Goal: Find specific fact: Find specific fact

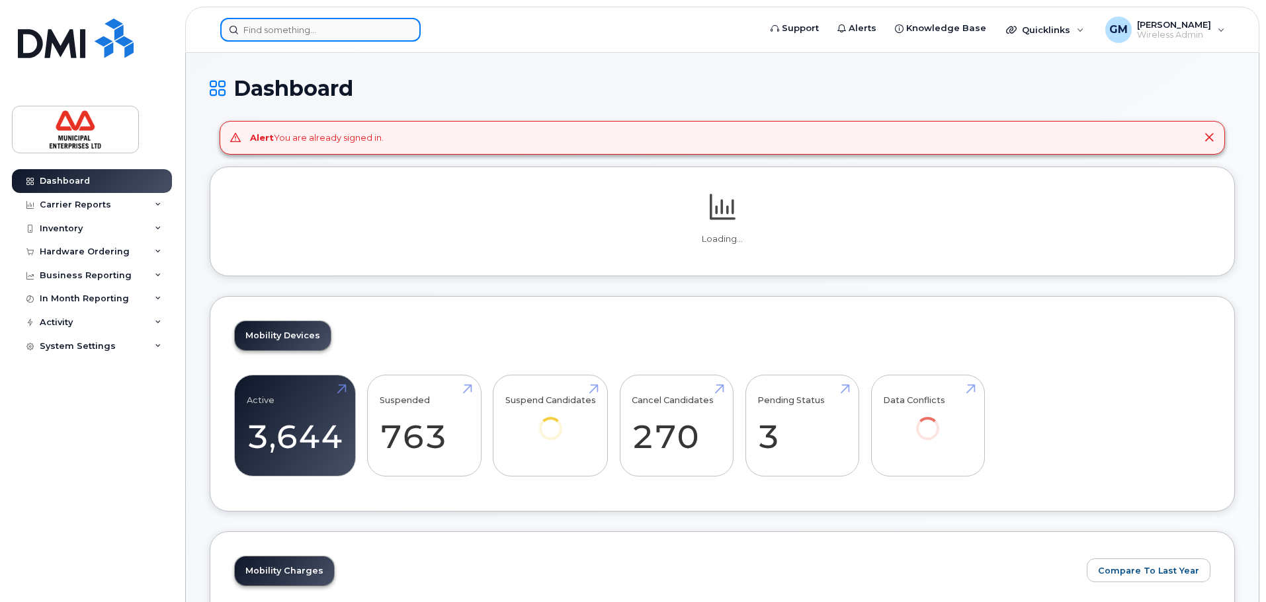
click at [364, 23] on input at bounding box center [320, 30] width 200 height 24
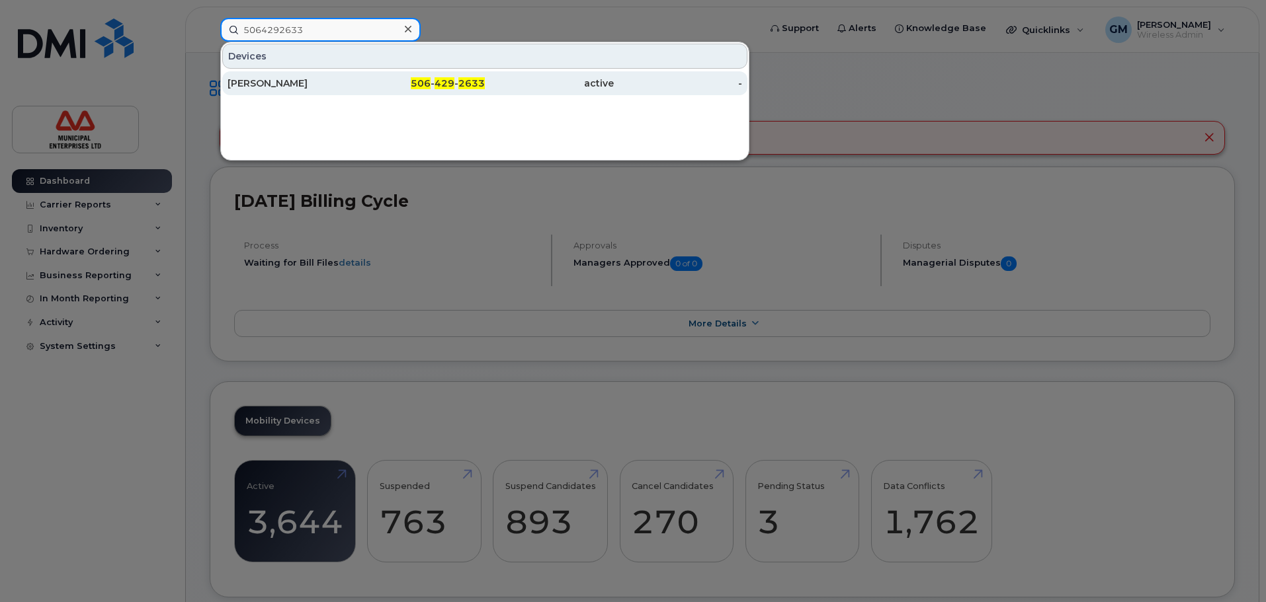
type input "5064292633"
click at [293, 87] on div "[PERSON_NAME]" at bounding box center [292, 83] width 129 height 13
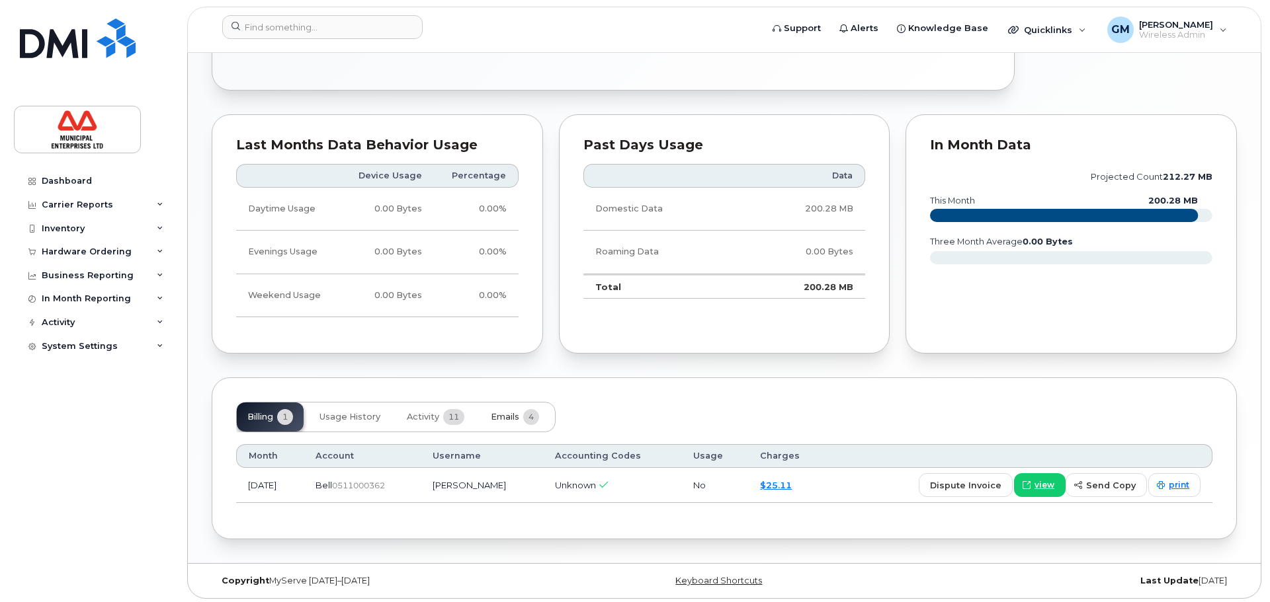
scroll to position [688, 0]
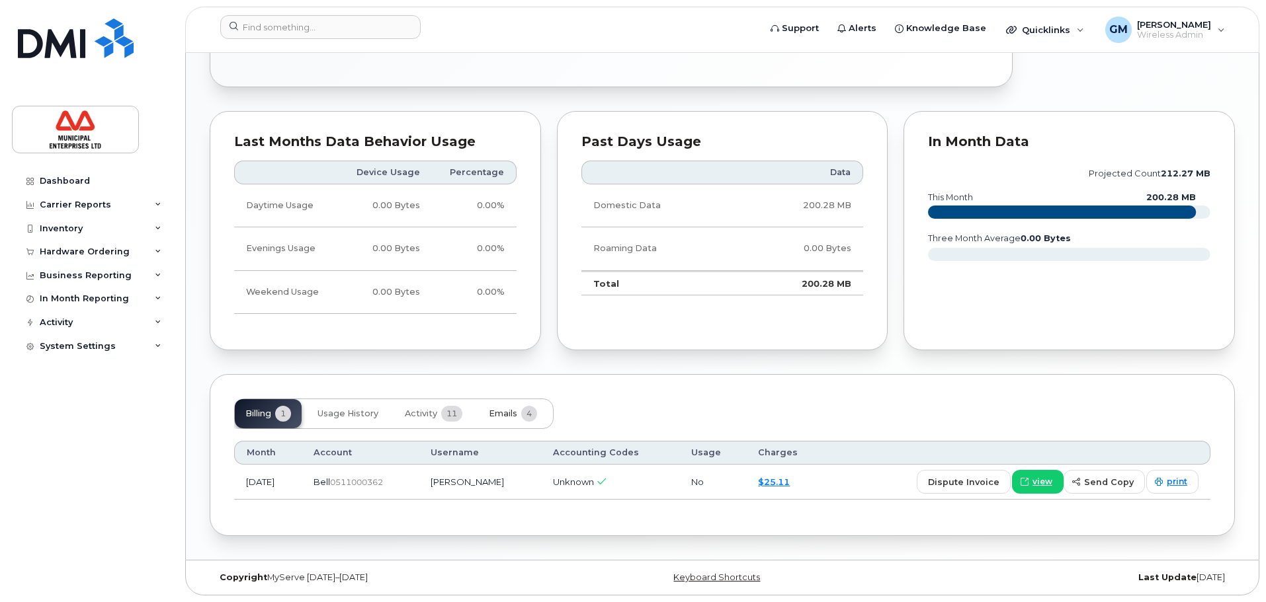
click at [514, 415] on span "Emails" at bounding box center [503, 414] width 28 height 11
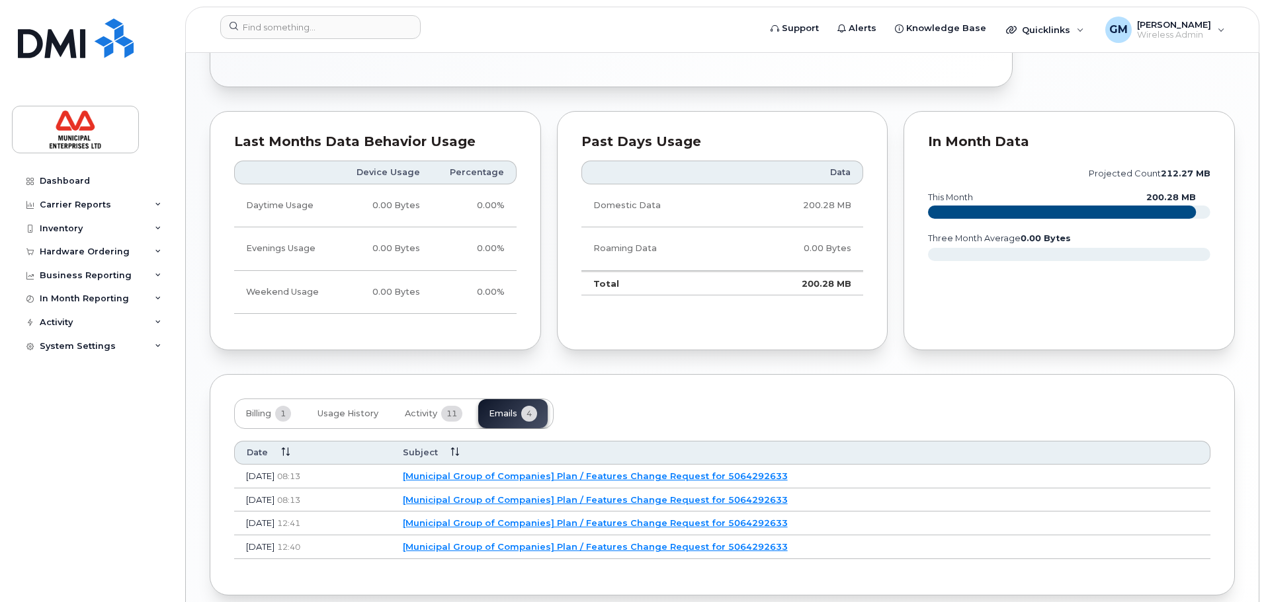
click at [618, 479] on link "[Municipal Group of Companies] Plan / Features Change Request for 5064292633" at bounding box center [595, 476] width 385 height 11
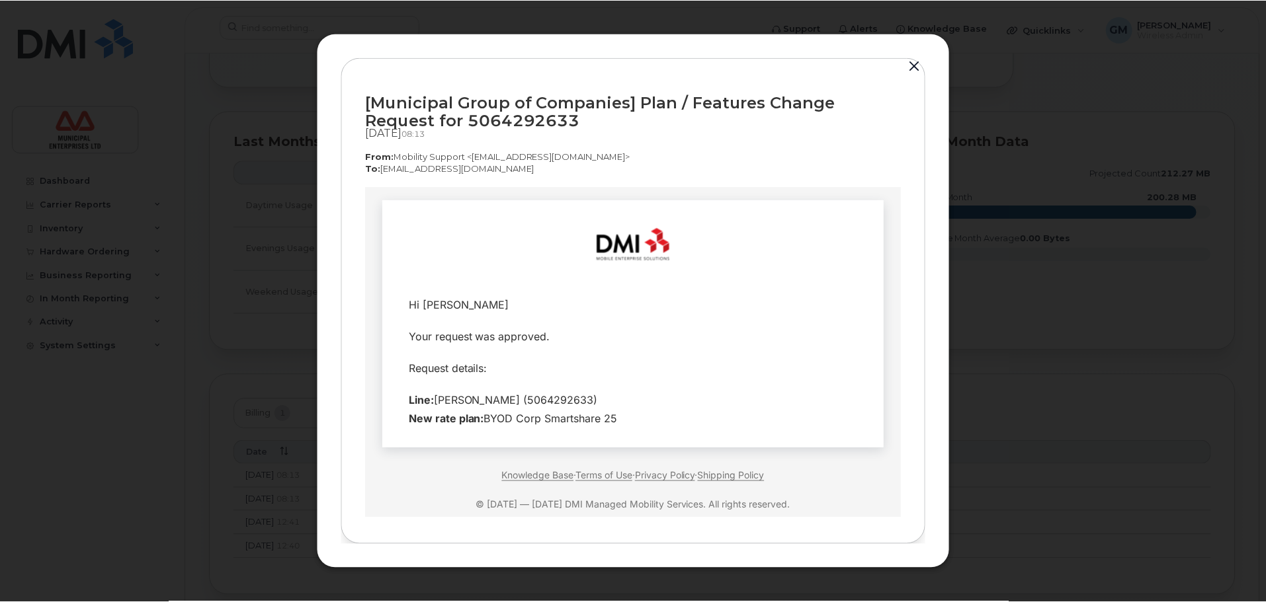
scroll to position [29, 0]
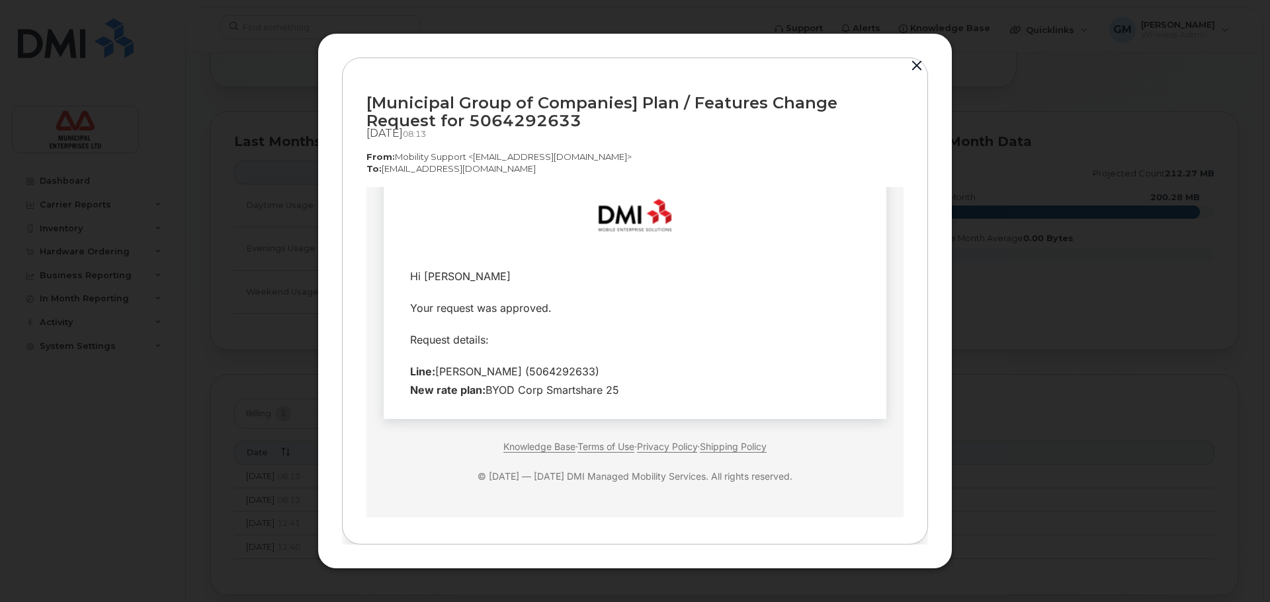
click at [917, 62] on button "button" at bounding box center [917, 66] width 20 height 19
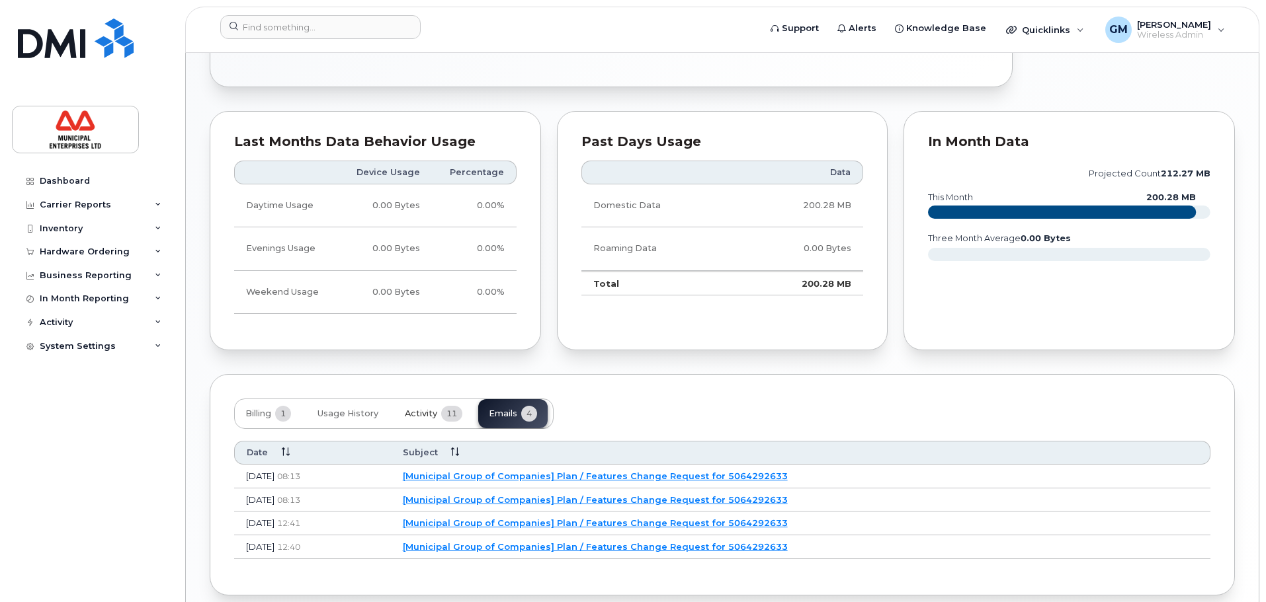
click at [438, 405] on button "Activity 11" at bounding box center [433, 413] width 79 height 29
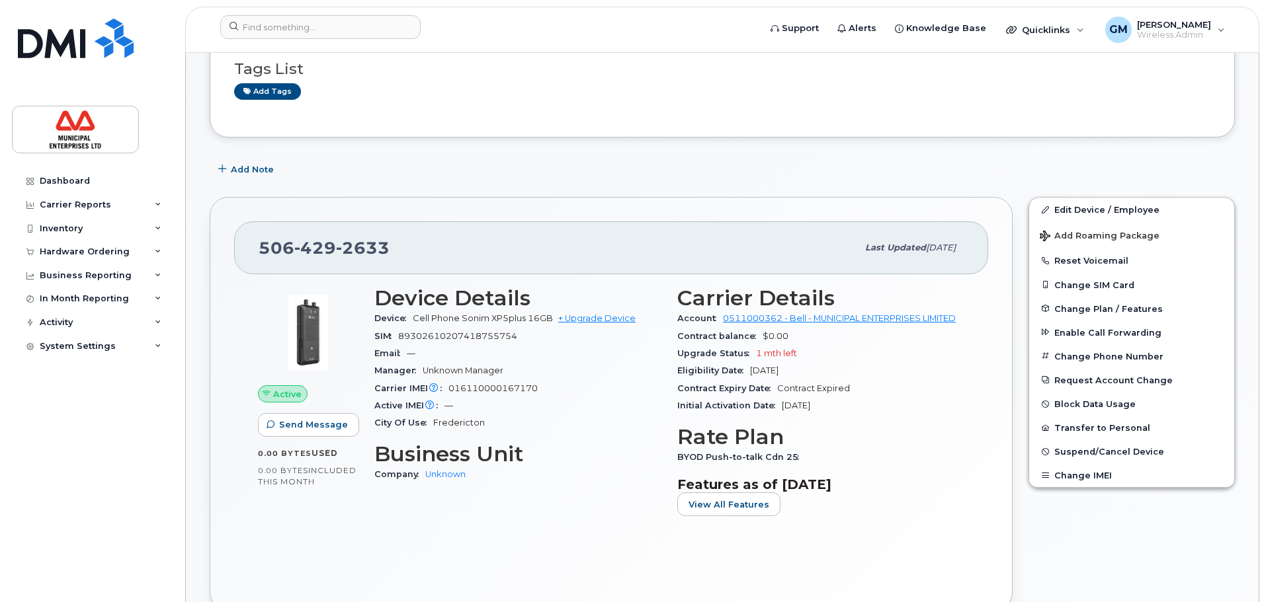
scroll to position [159, 0]
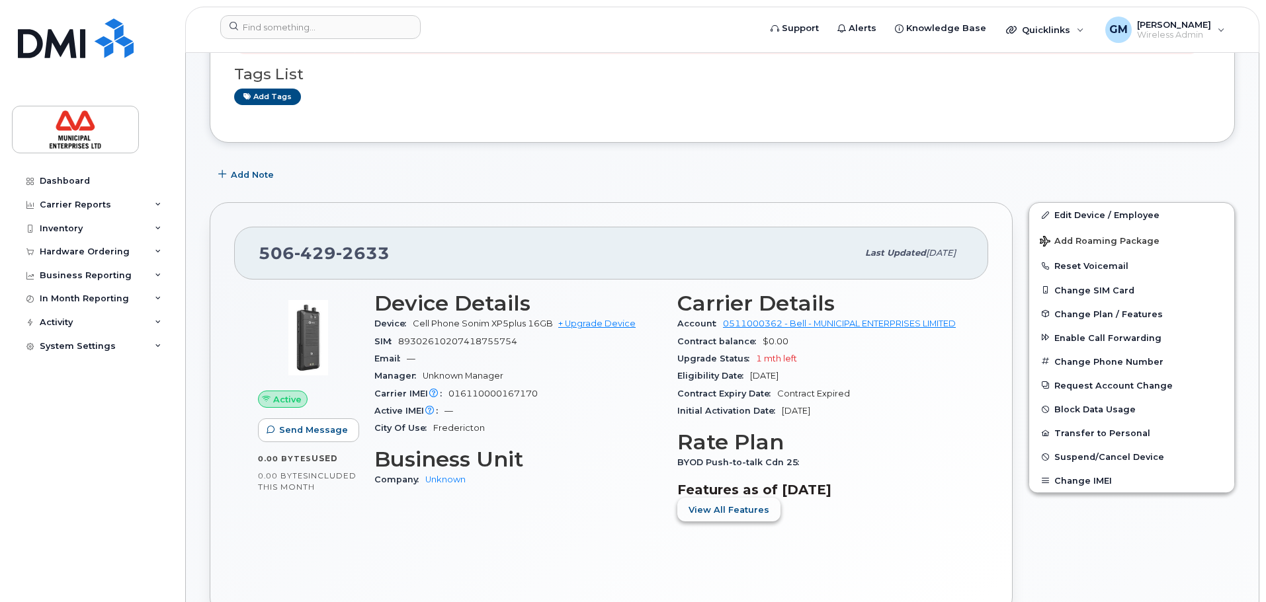
click at [757, 518] on button "View All Features" at bounding box center [728, 510] width 103 height 24
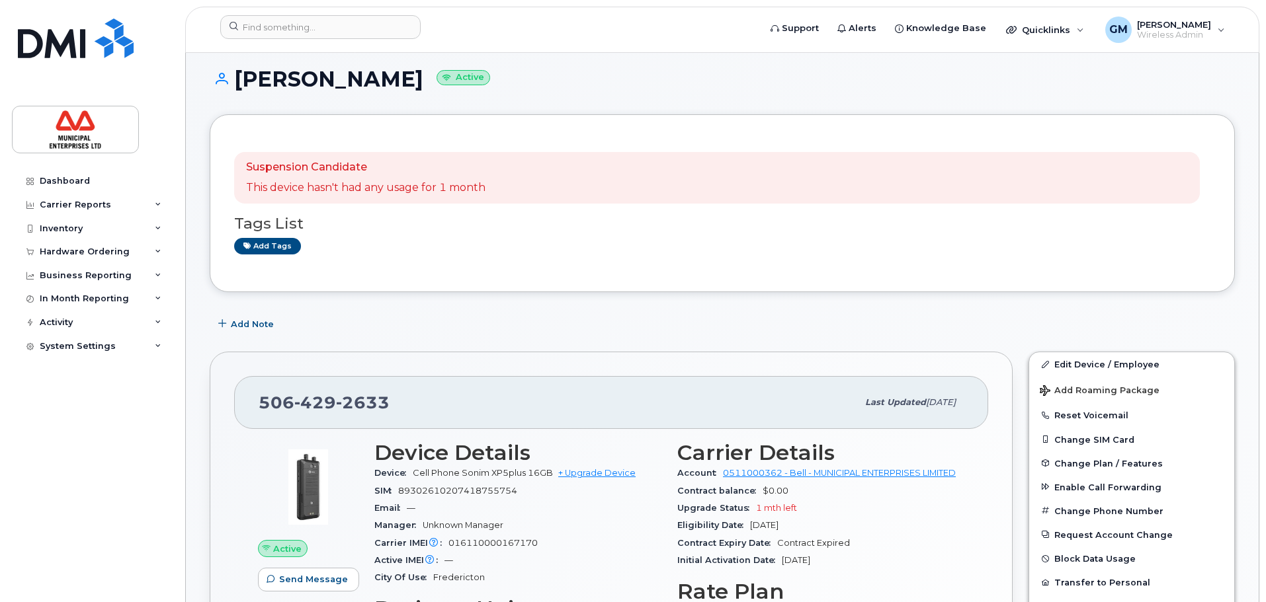
scroll to position [0, 0]
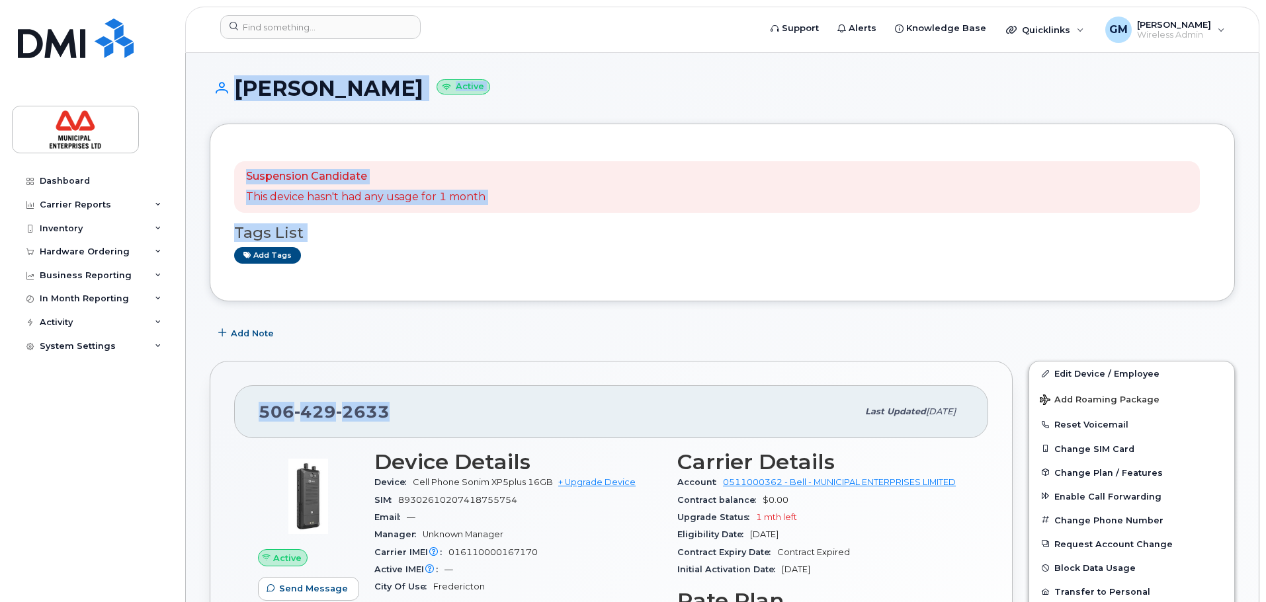
drag, startPoint x: 380, startPoint y: 407, endPoint x: 147, endPoint y: 435, distance: 234.4
click at [336, 413] on span "429" at bounding box center [363, 412] width 54 height 20
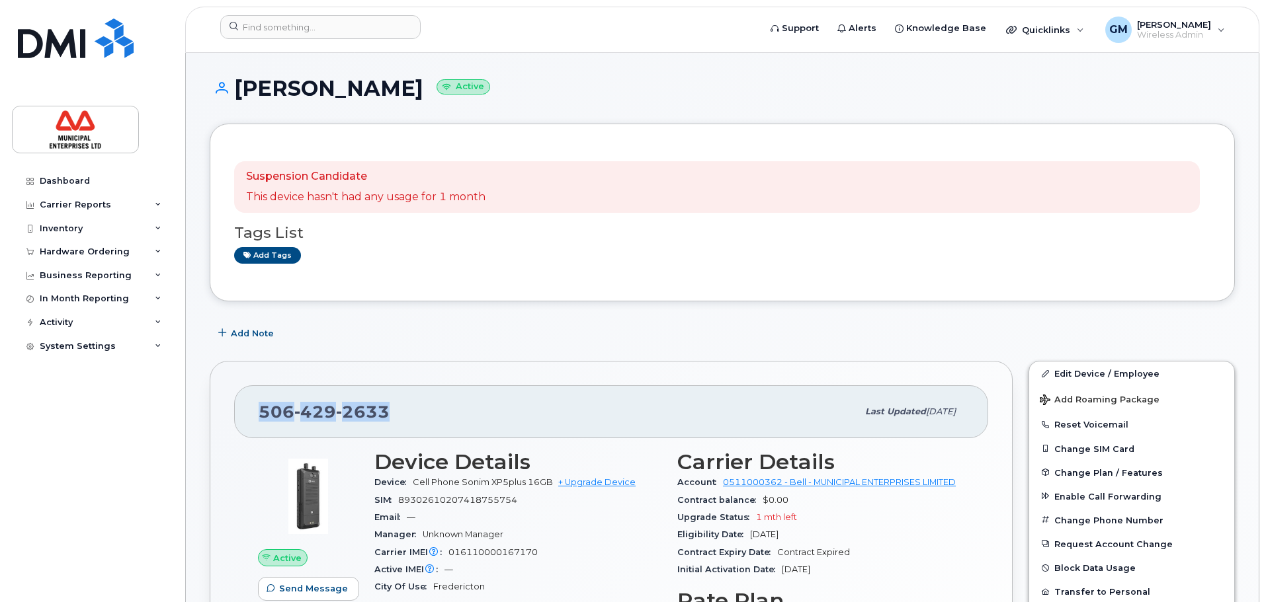
drag, startPoint x: 259, startPoint y: 411, endPoint x: 392, endPoint y: 406, distance: 133.0
click at [392, 406] on div "506 429 2633" at bounding box center [558, 412] width 599 height 28
copy span "506 429 2633"
